Goal: Entertainment & Leisure: Browse casually

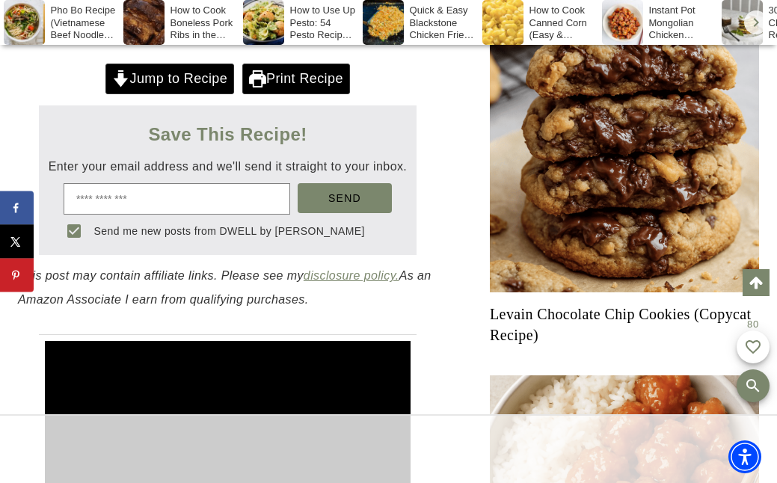
click at [230, 290] on div at bounding box center [388, 241] width 777 height 483
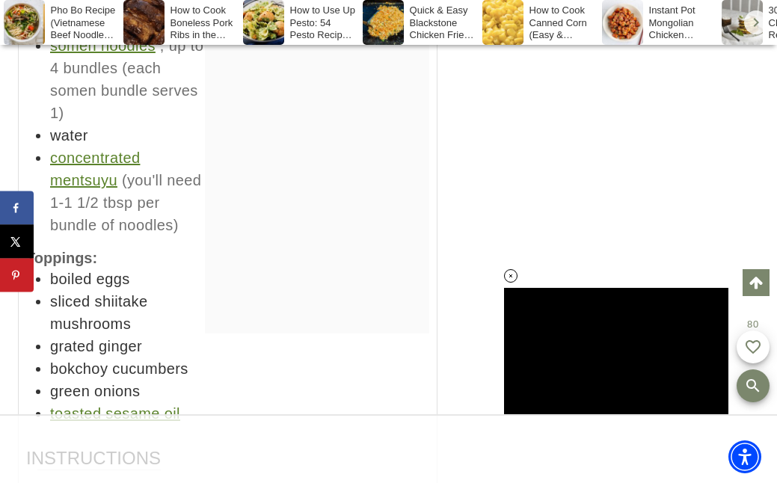
scroll to position [8318, 0]
